Goal: Information Seeking & Learning: Find specific fact

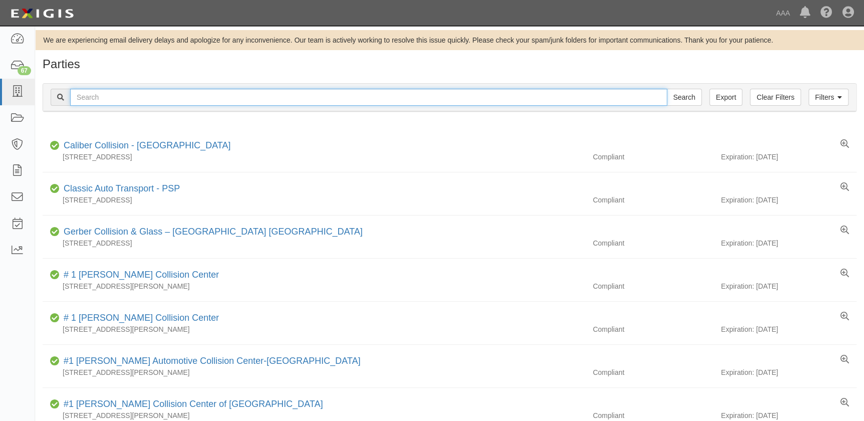
click at [168, 100] on input "text" at bounding box center [368, 97] width 597 height 17
type input "[PERSON_NAME]"
click at [667, 89] on input "Search" at bounding box center [684, 97] width 35 height 17
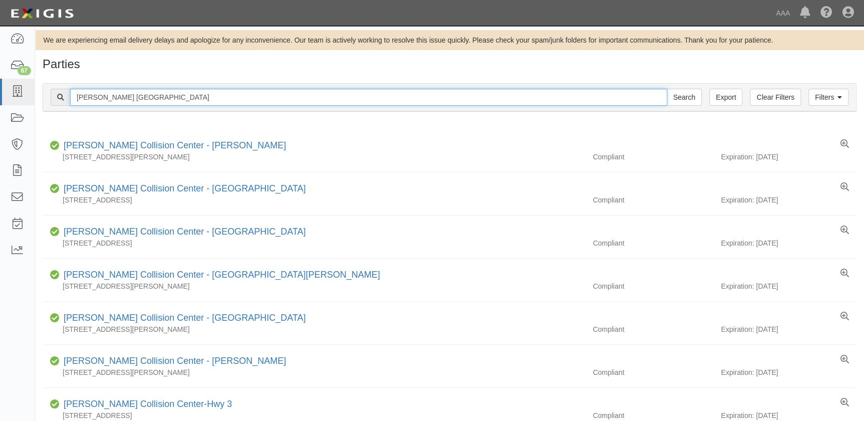
type input "[PERSON_NAME] [GEOGRAPHIC_DATA]"
click at [667, 89] on input "Search" at bounding box center [684, 97] width 35 height 17
